Goal: Register for event/course

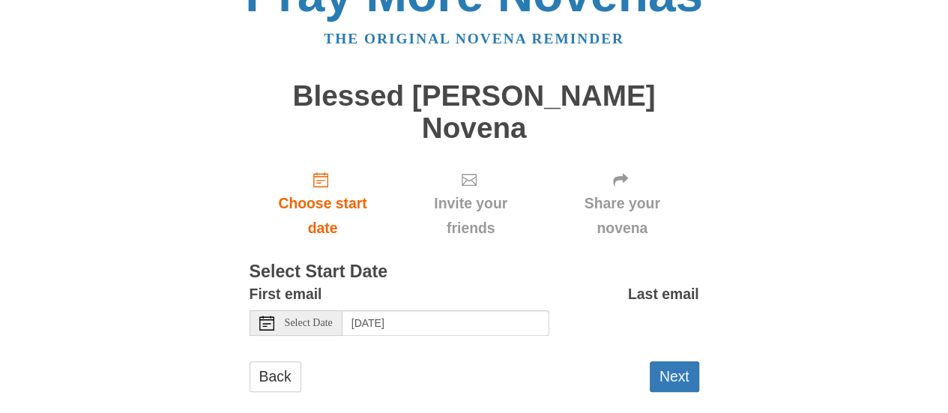
scroll to position [66, 0]
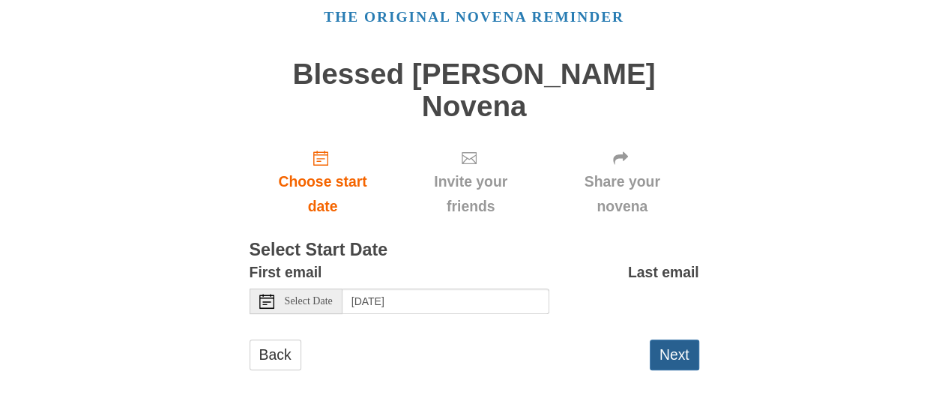
click at [662, 360] on button "Next" at bounding box center [674, 354] width 49 height 31
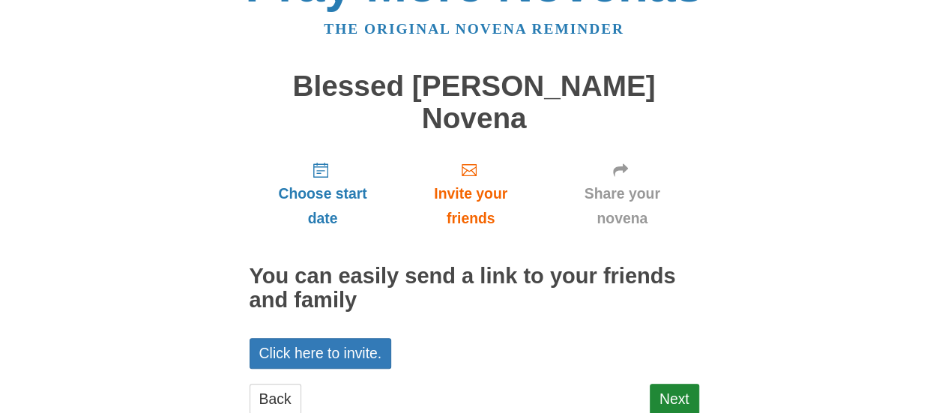
scroll to position [97, 0]
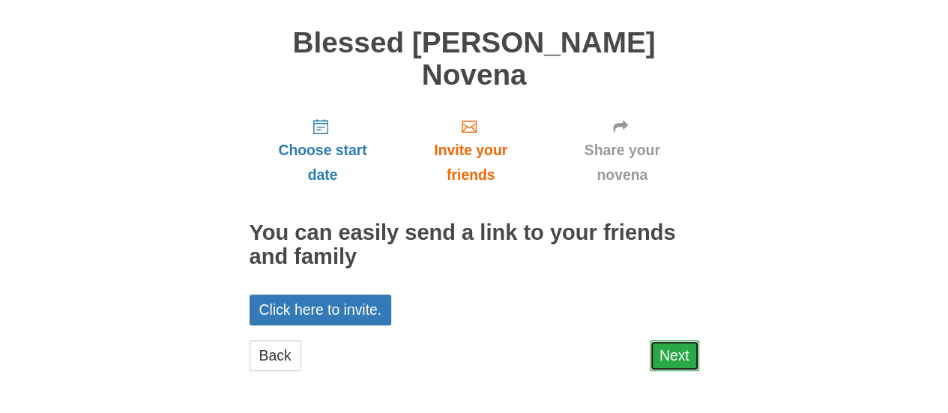
click at [675, 354] on link "Next" at bounding box center [674, 355] width 49 height 31
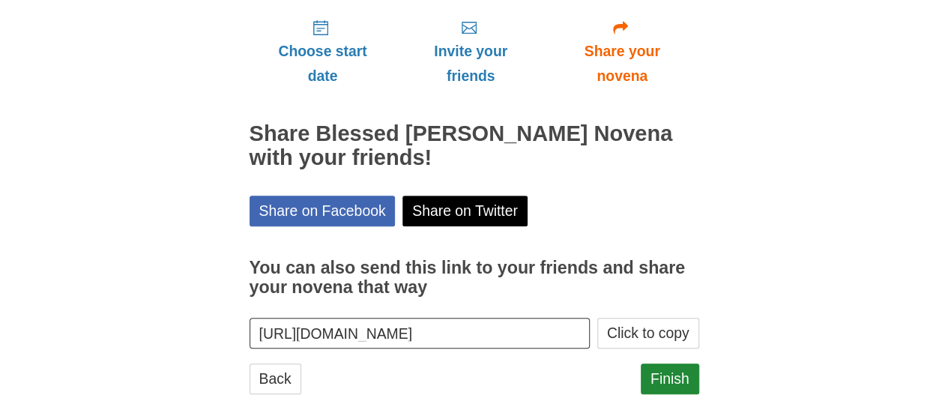
scroll to position [219, 0]
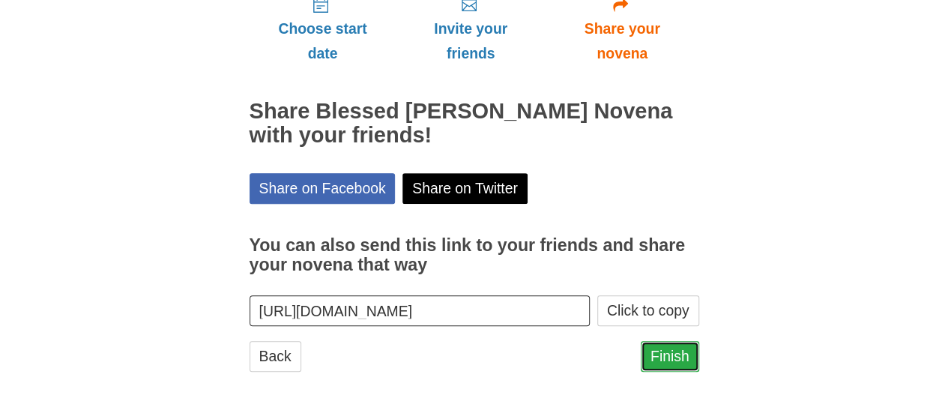
click at [669, 356] on link "Finish" at bounding box center [670, 356] width 58 height 31
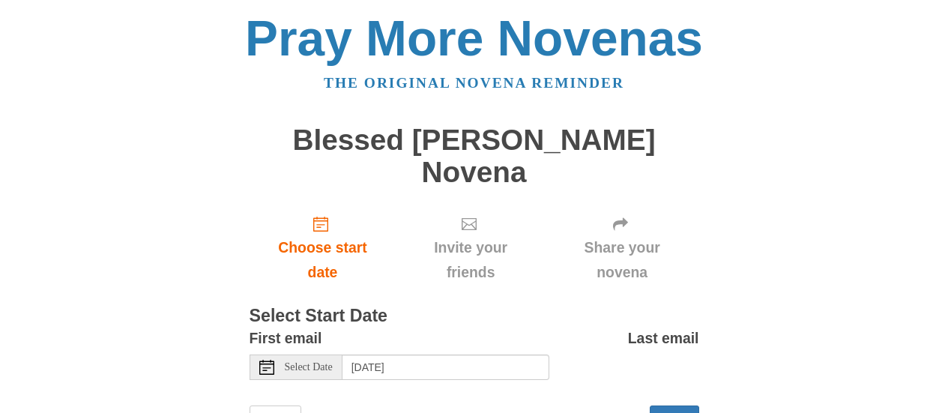
scroll to position [66, 0]
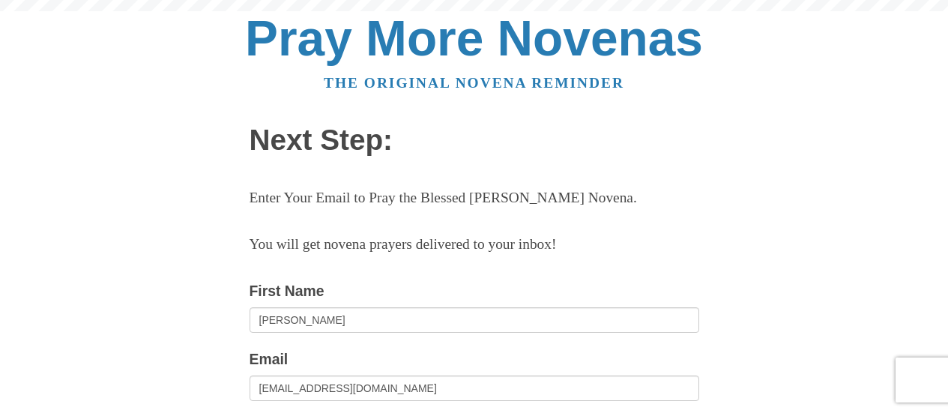
scroll to position [205, 0]
